Goal: Information Seeking & Learning: Learn about a topic

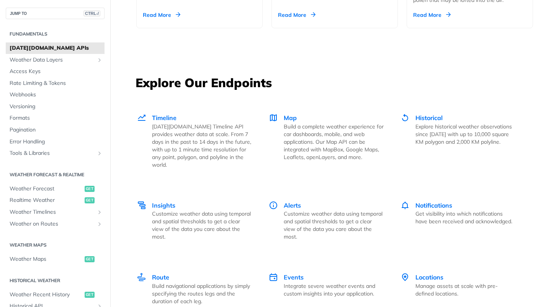
scroll to position [1010, 0]
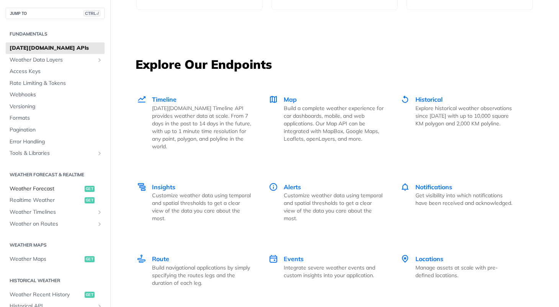
click at [38, 189] on span "Weather Forecast" at bounding box center [46, 189] width 73 height 8
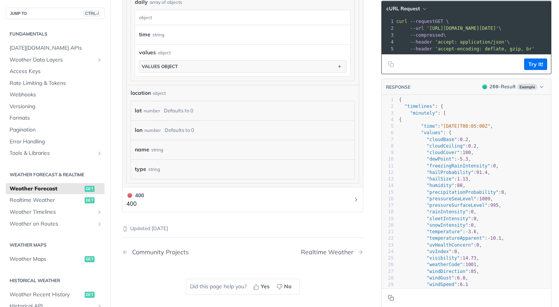
scroll to position [683, 0]
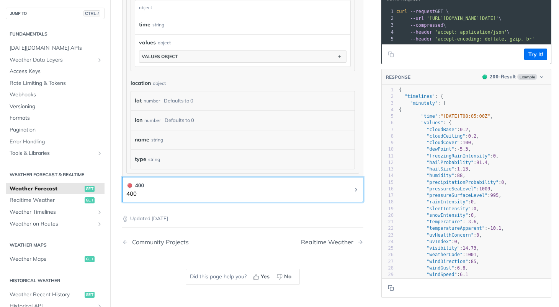
click at [353, 190] on icon "Chevron" at bounding box center [356, 190] width 6 height 6
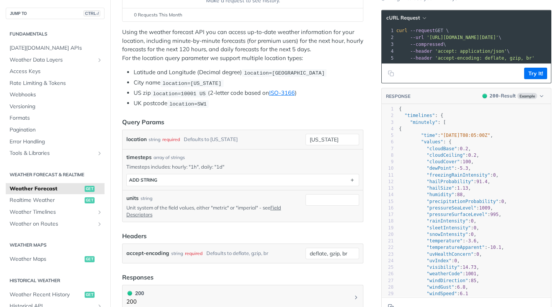
scroll to position [0, 0]
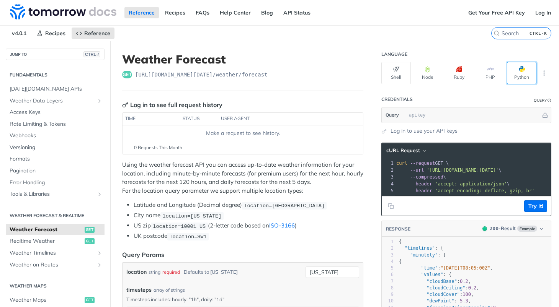
click at [513, 73] on button "Python" at bounding box center [521, 73] width 29 height 22
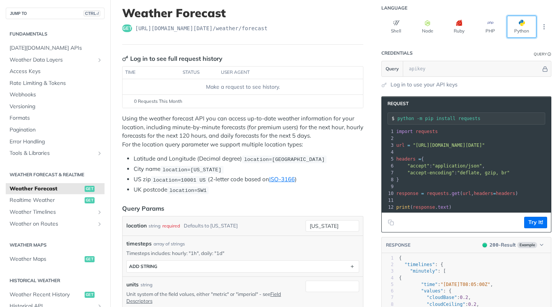
scroll to position [92, 0]
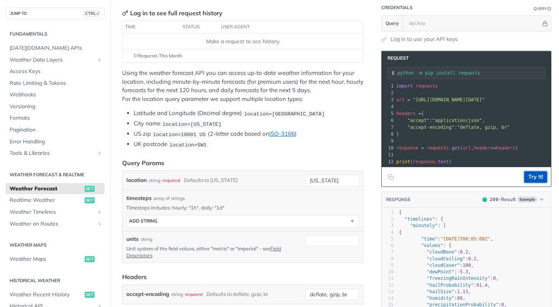
click at [526, 182] on button "Try It!" at bounding box center [535, 176] width 23 height 11
click at [216, 106] on div "Using the weather forecast API you can access up-to-date weather information fo…" at bounding box center [242, 109] width 241 height 80
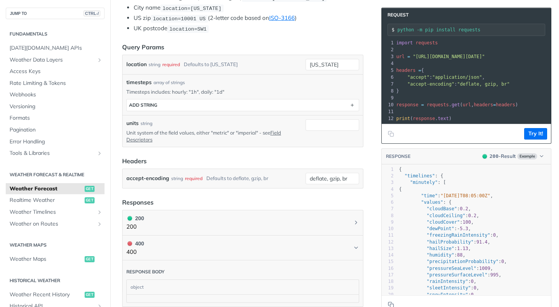
scroll to position [230, 0]
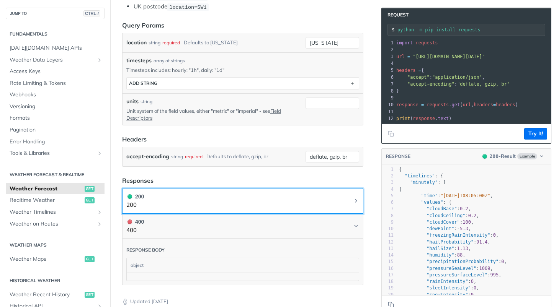
click at [353, 200] on icon "Chevron" at bounding box center [356, 201] width 6 height 6
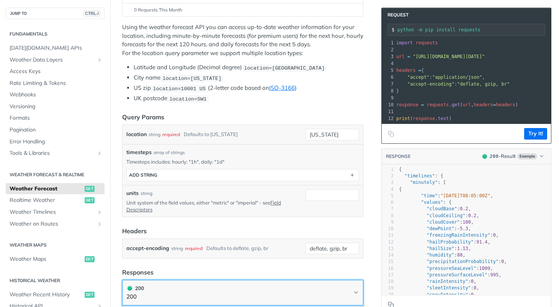
scroll to position [0, 0]
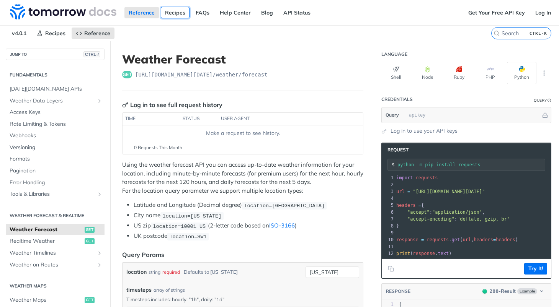
click at [178, 14] on link "Recipes" at bounding box center [175, 12] width 29 height 11
